Goal: Transaction & Acquisition: Purchase product/service

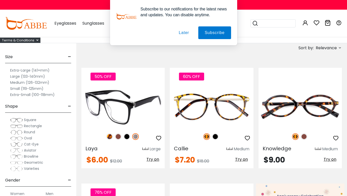
scroll to position [36, 0]
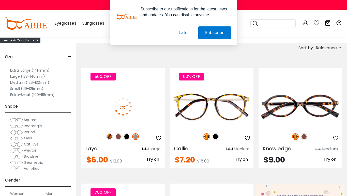
click at [185, 33] on button "Later" at bounding box center [183, 32] width 23 height 13
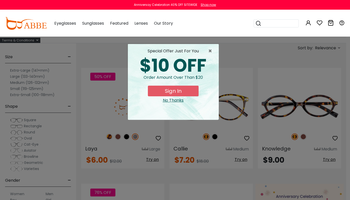
click at [173, 101] on div "No Thanks" at bounding box center [173, 100] width 83 height 6
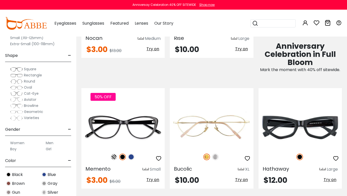
scroll to position [337, 0]
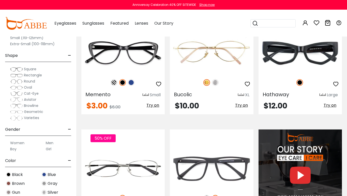
click at [50, 143] on label "Men" at bounding box center [50, 143] width 8 height 6
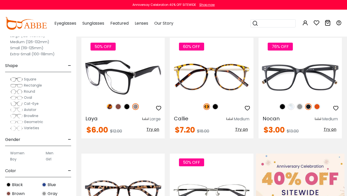
scroll to position [74, 0]
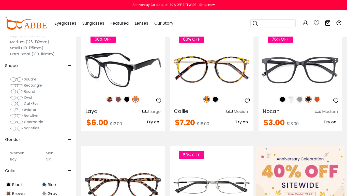
click at [126, 100] on img at bounding box center [126, 99] width 7 height 7
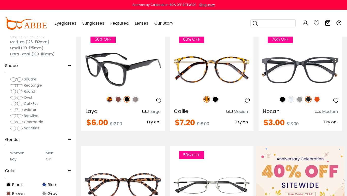
click at [117, 68] on img at bounding box center [122, 70] width 83 height 42
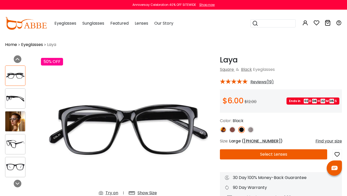
scroll to position [2, 0]
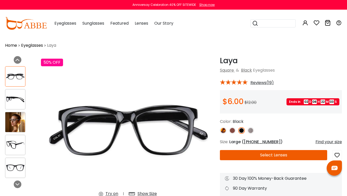
click at [11, 99] on img at bounding box center [15, 99] width 20 height 10
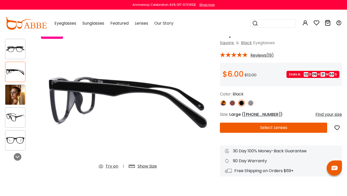
scroll to position [13, 0]
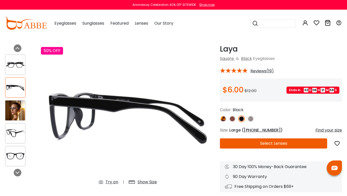
click at [11, 126] on div at bounding box center [15, 133] width 20 height 20
click at [13, 149] on div at bounding box center [15, 156] width 20 height 20
click at [15, 110] on img at bounding box center [15, 111] width 20 height 20
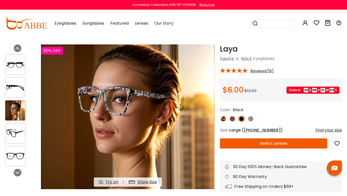
click at [17, 70] on div at bounding box center [15, 65] width 20 height 20
click at [17, 66] on img at bounding box center [15, 65] width 20 height 10
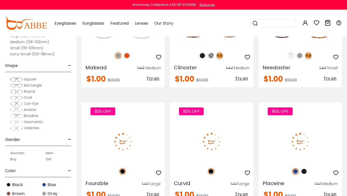
scroll to position [1800, 0]
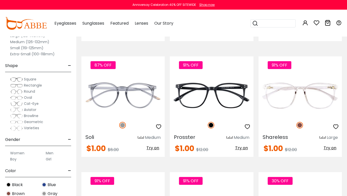
click at [31, 79] on span "Square" at bounding box center [30, 79] width 12 height 5
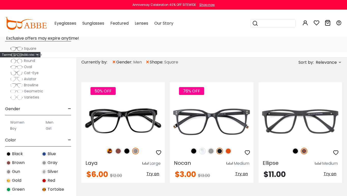
scroll to position [55, 0]
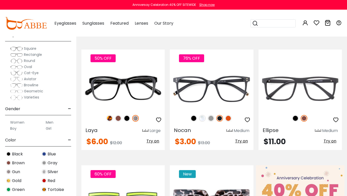
click at [35, 54] on span "Rectangle" at bounding box center [33, 54] width 18 height 5
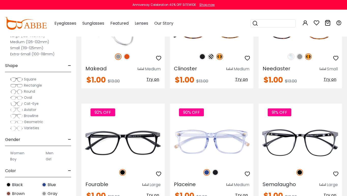
scroll to position [1082, 0]
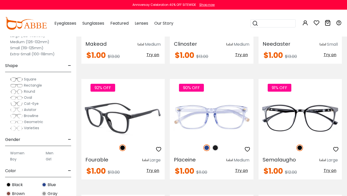
click at [127, 119] on img at bounding box center [122, 118] width 83 height 42
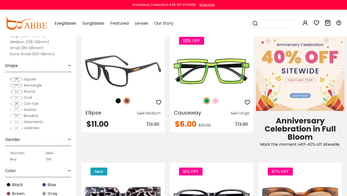
scroll to position [187, 0]
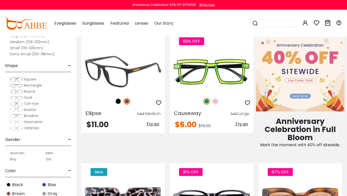
click at [118, 101] on img at bounding box center [118, 101] width 7 height 7
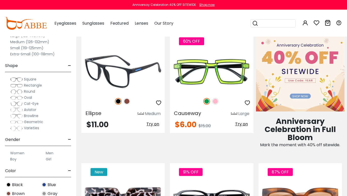
scroll to position [47, 0]
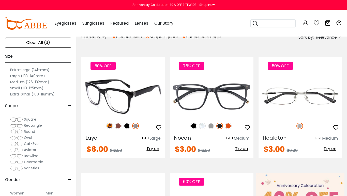
click at [131, 95] on img at bounding box center [122, 96] width 83 height 42
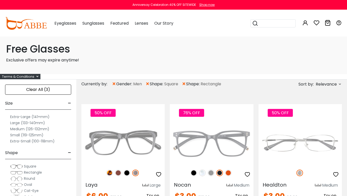
scroll to position [48, 0]
